Goal: Navigation & Orientation: Find specific page/section

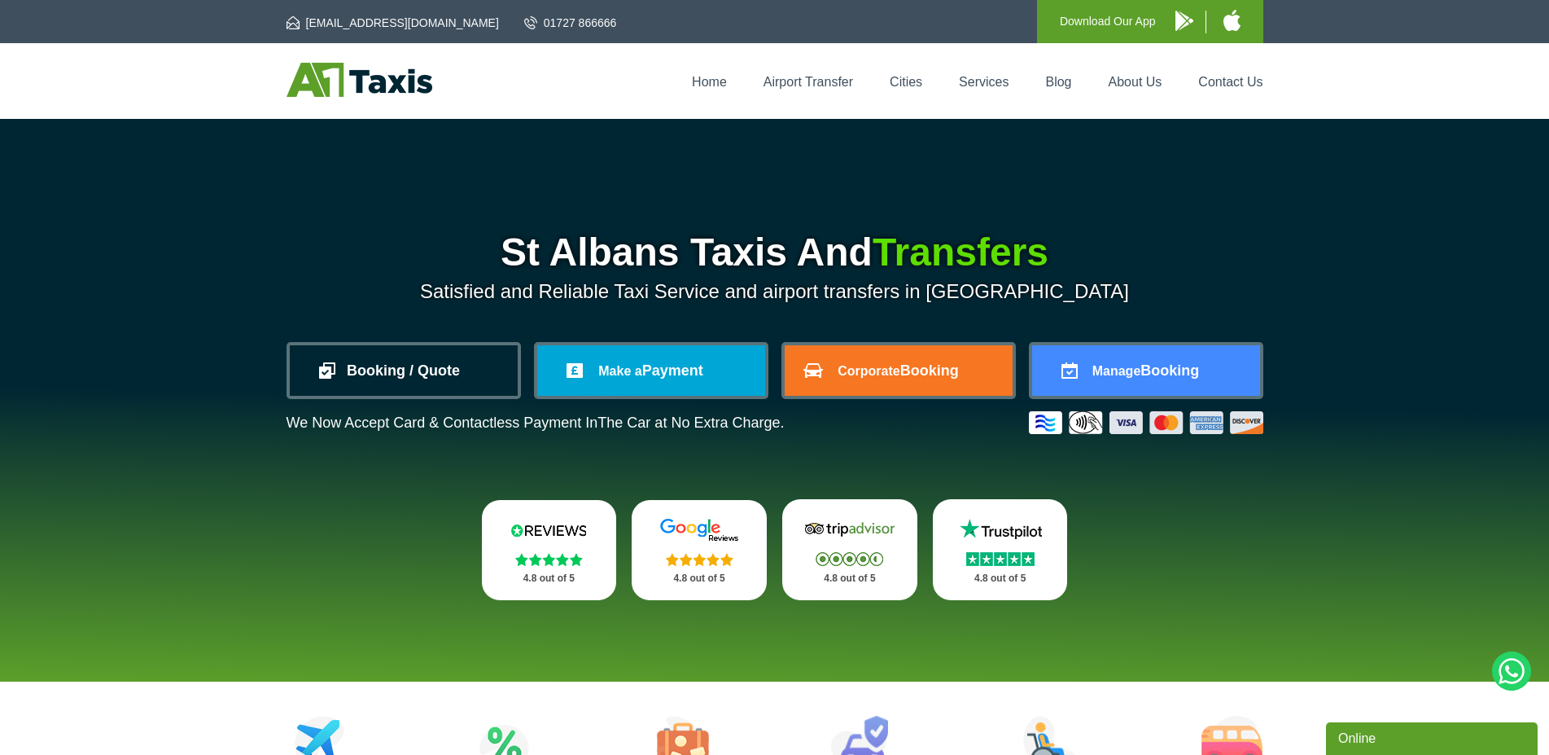
click at [437, 375] on link "Booking / Quote" at bounding box center [404, 370] width 228 height 50
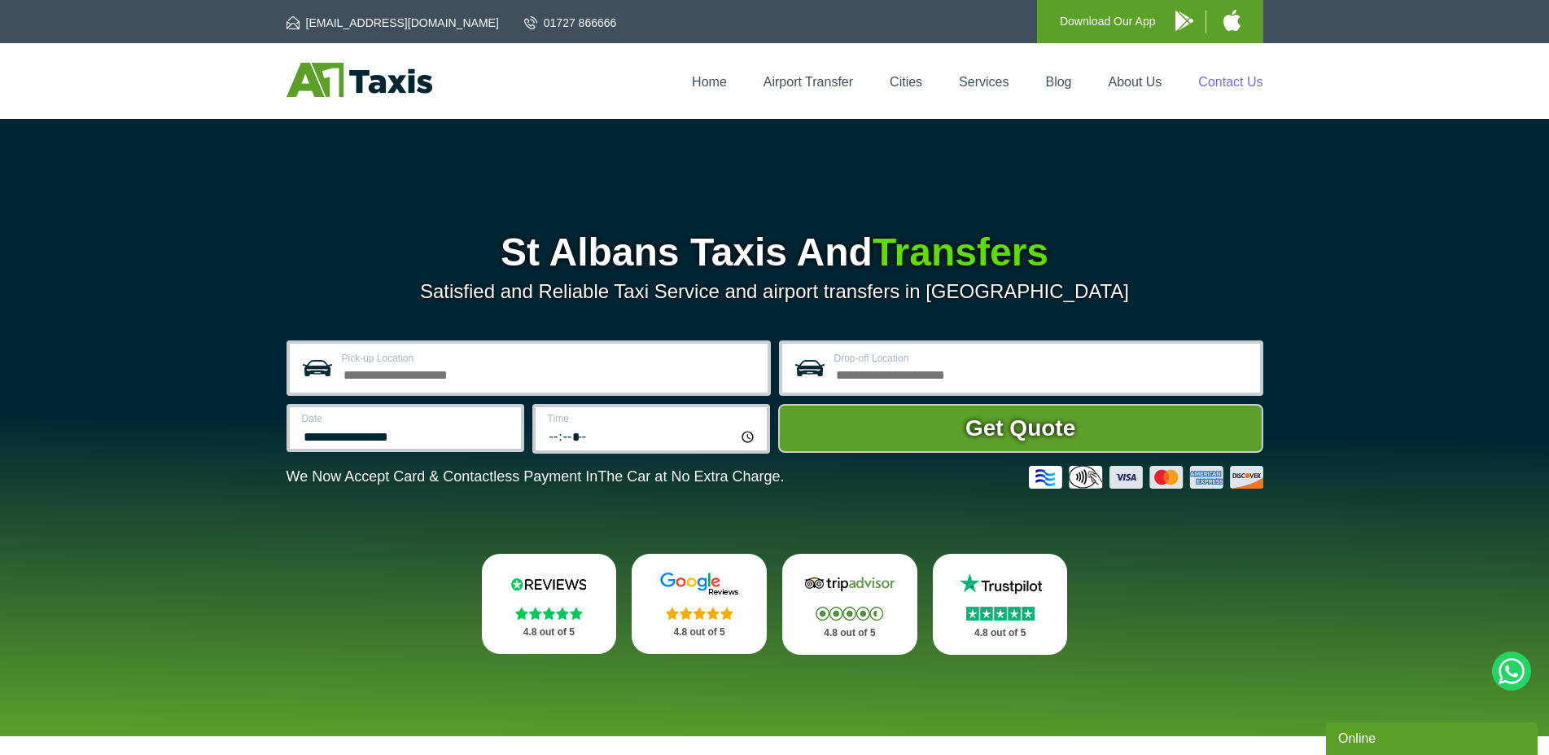
click at [1229, 77] on link "Contact Us" at bounding box center [1230, 82] width 64 height 14
